Goal: Transaction & Acquisition: Book appointment/travel/reservation

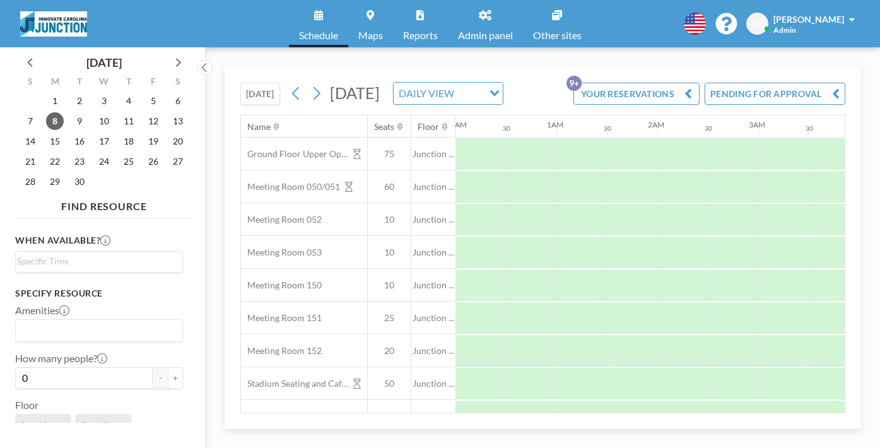
scroll to position [0, 615]
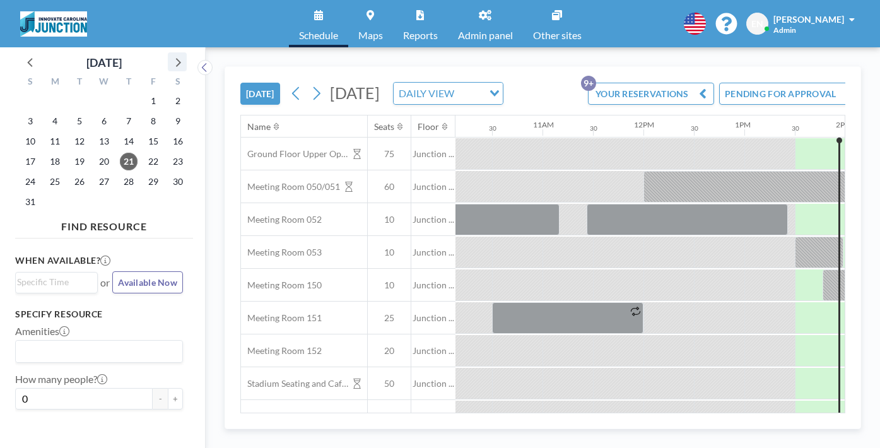
click at [169, 56] on icon at bounding box center [177, 62] width 16 height 16
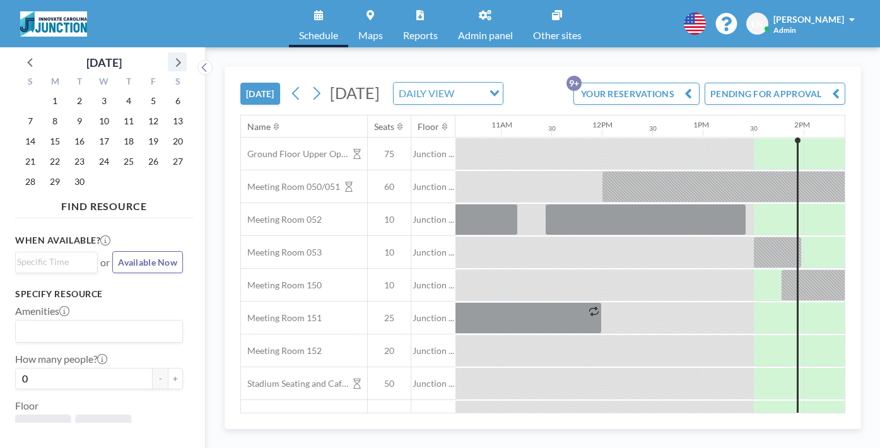
scroll to position [0, 1066]
click at [144, 132] on span "19" at bounding box center [153, 141] width 18 height 18
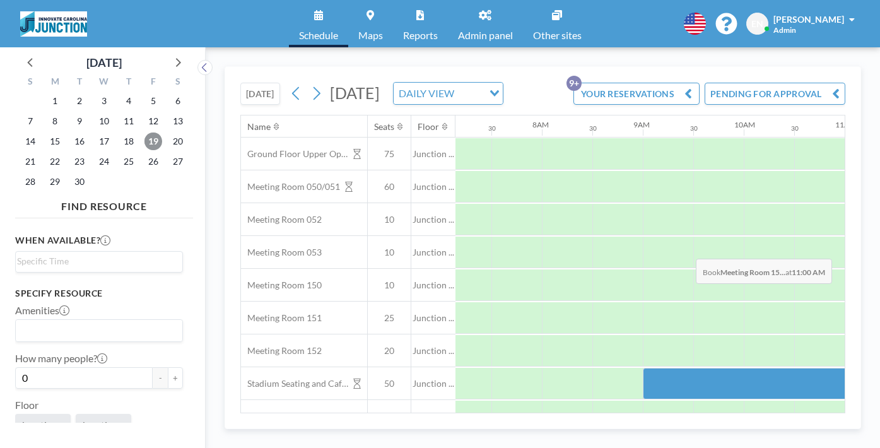
scroll to position [0, 763]
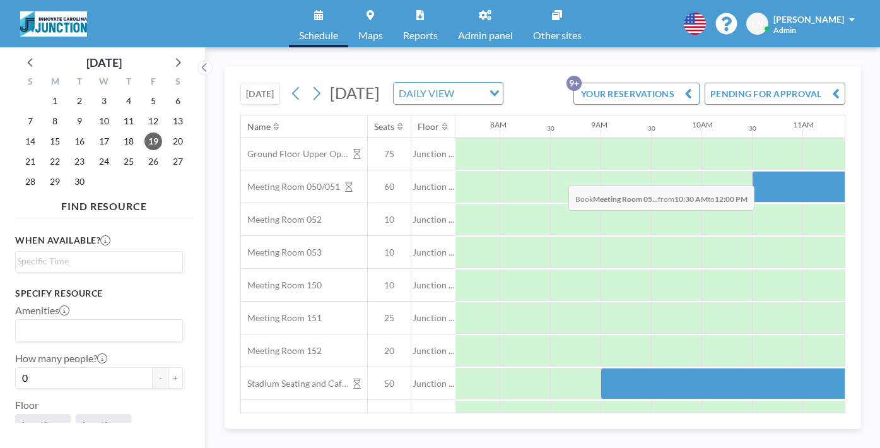
drag, startPoint x: 469, startPoint y: 155, endPoint x: 564, endPoint y: 156, distance: 95.9
click at [752, 171] on div at bounding box center [827, 187] width 151 height 32
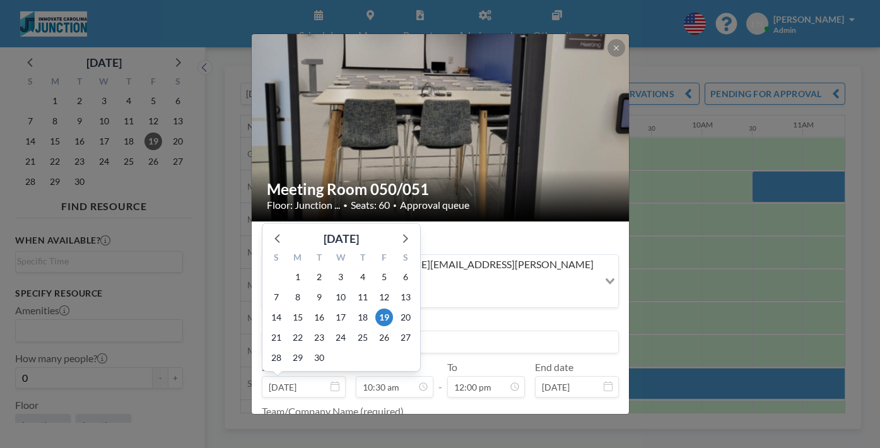
click at [486, 331] on input at bounding box center [440, 341] width 356 height 21
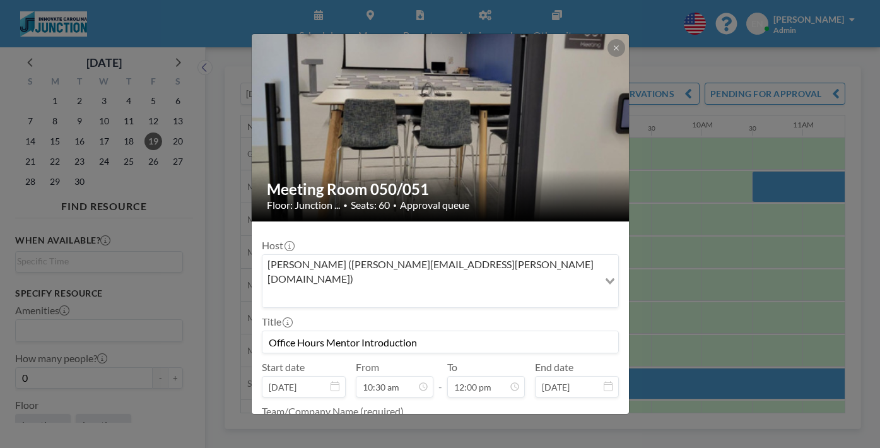
scroll to position [483, 0]
type input "Office Hours Mentor Introduction"
click at [447, 420] on div at bounding box center [440, 432] width 357 height 24
click at [431, 420] on textarea at bounding box center [440, 430] width 357 height 21
type textarea "Innovate"
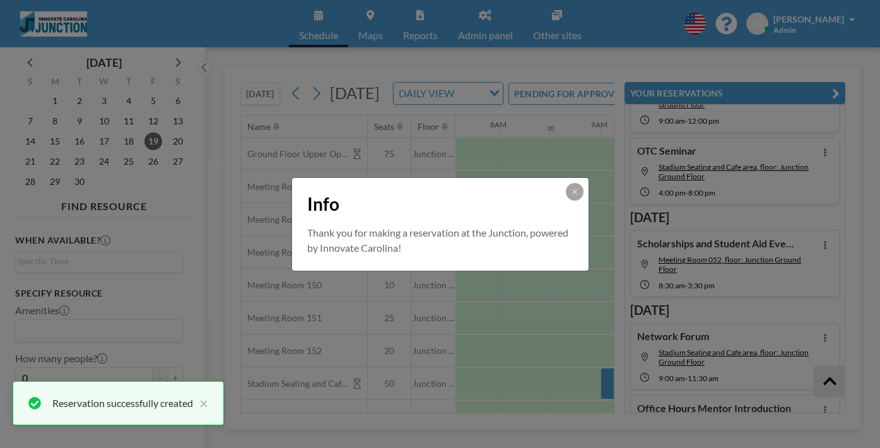
scroll to position [354, 0]
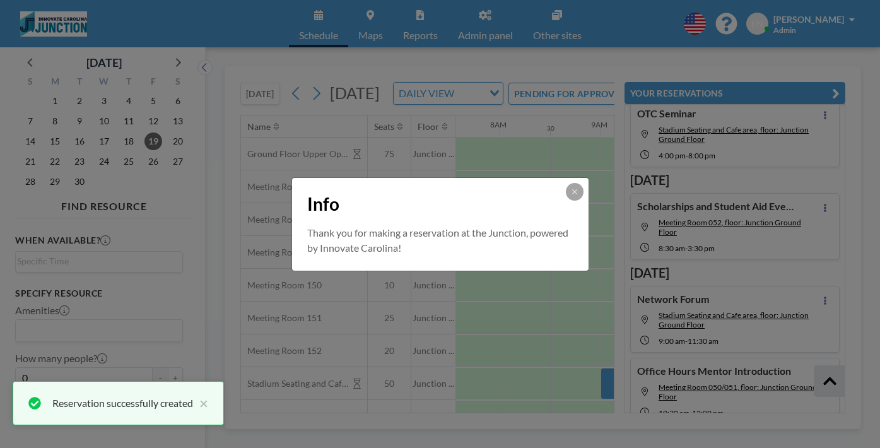
click at [590, 384] on div "Info Thank you for making a reservation at the Junction, powered by Innovate Ca…" at bounding box center [440, 224] width 880 height 448
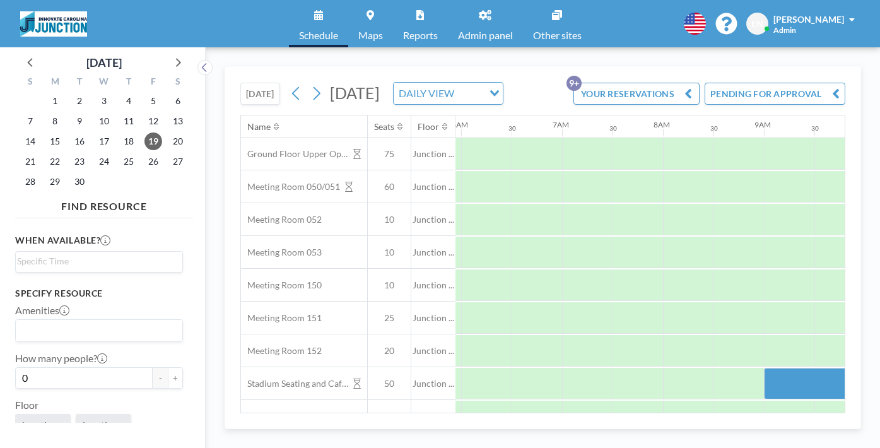
scroll to position [0, 615]
